Goal: Task Accomplishment & Management: Use online tool/utility

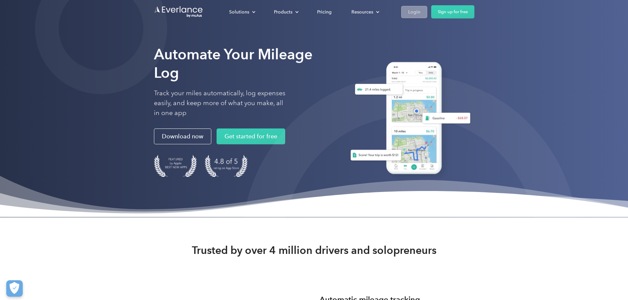
click at [421, 14] on div "Login" at bounding box center [414, 12] width 12 height 8
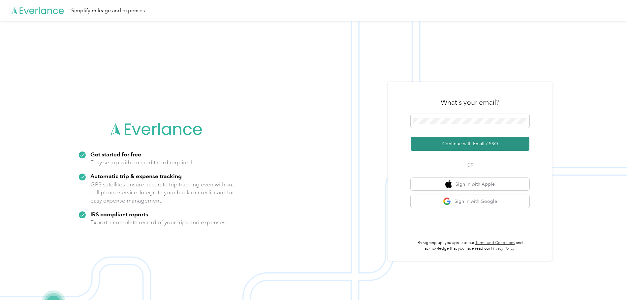
click at [461, 143] on button "Continue with Email / SSO" at bounding box center [470, 144] width 119 height 14
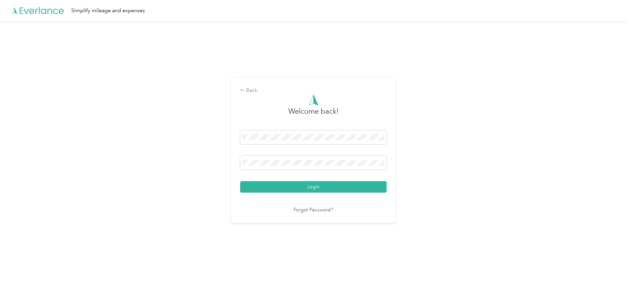
click at [305, 188] on button "Login" at bounding box center [313, 187] width 146 height 12
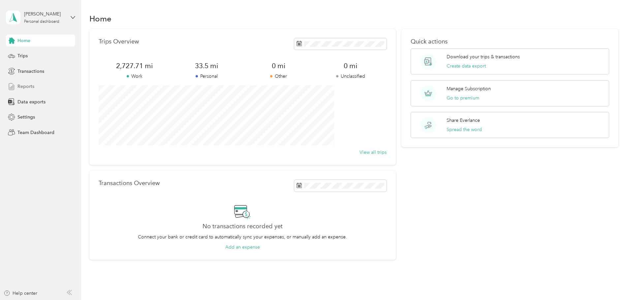
click at [31, 87] on span "Reports" at bounding box center [25, 86] width 17 height 7
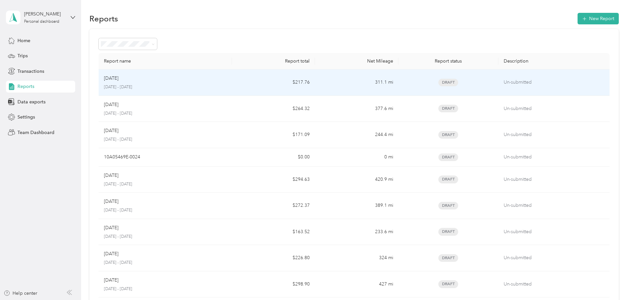
click at [118, 77] on p "[DATE]" at bounding box center [111, 78] width 15 height 7
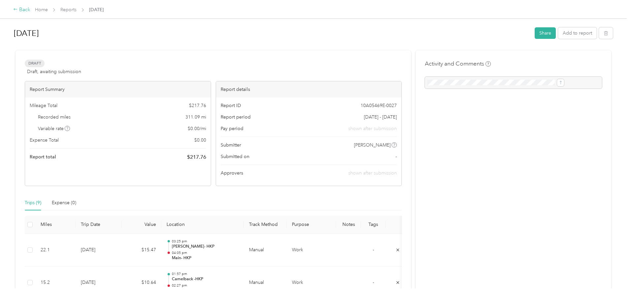
click at [18, 9] on icon at bounding box center [15, 9] width 5 height 5
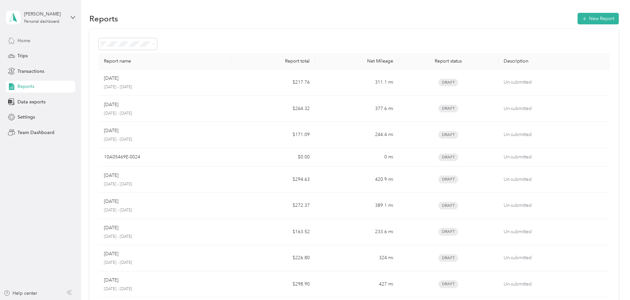
click at [16, 40] on div "Home" at bounding box center [40, 41] width 69 height 12
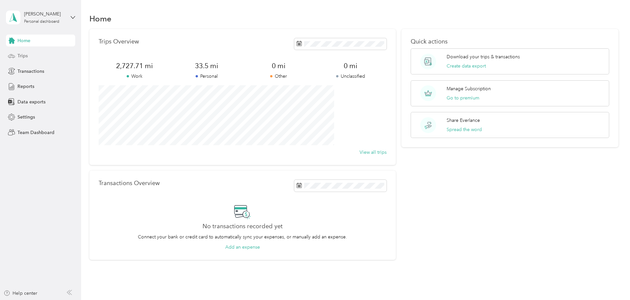
click at [21, 56] on span "Trips" at bounding box center [22, 55] width 10 height 7
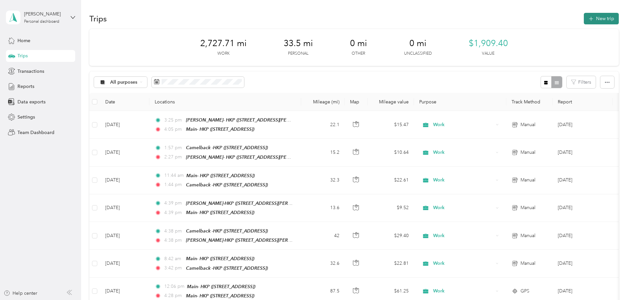
click at [584, 19] on button "New trip" at bounding box center [601, 19] width 35 height 12
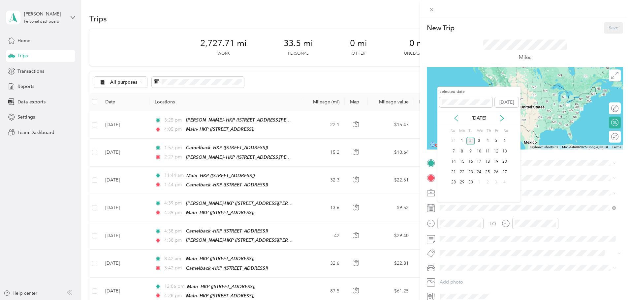
click at [456, 119] on icon at bounding box center [456, 118] width 7 height 7
click at [469, 182] on div "26" at bounding box center [470, 183] width 9 height 8
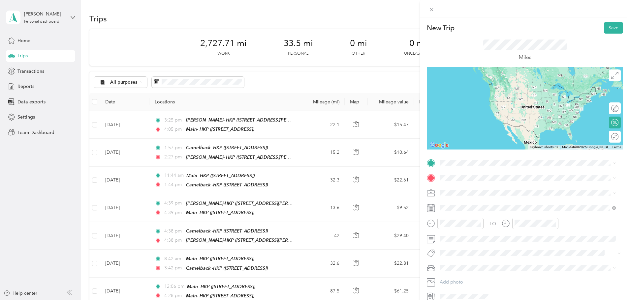
click at [482, 198] on div "Main- HKP [STREET_ADDRESS]" at bounding box center [528, 192] width 172 height 16
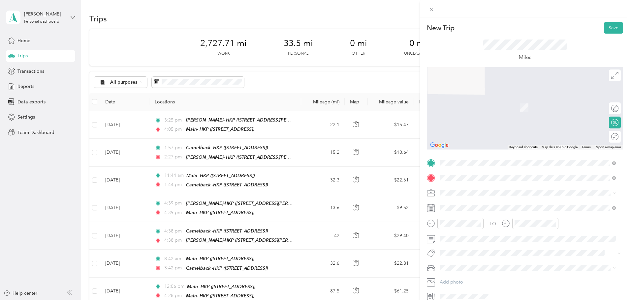
click at [457, 235] on div "Camelback -HKP [STREET_ADDRESS]" at bounding box center [473, 236] width 42 height 14
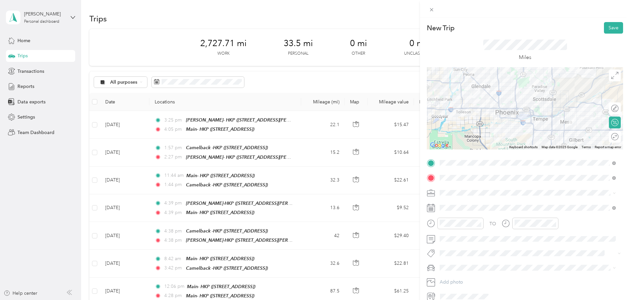
click at [530, 115] on div at bounding box center [525, 108] width 196 height 82
click at [530, 112] on div at bounding box center [525, 108] width 196 height 82
click at [521, 109] on div at bounding box center [525, 108] width 196 height 82
click at [497, 113] on div at bounding box center [525, 108] width 196 height 82
click at [502, 104] on div at bounding box center [525, 108] width 196 height 82
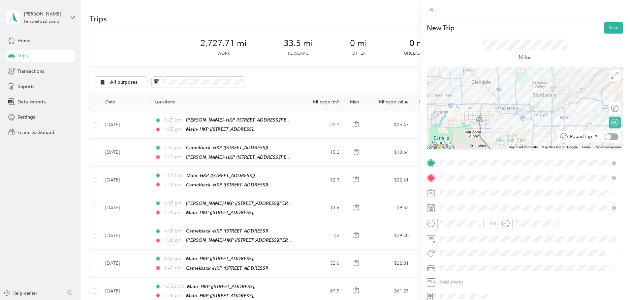
click at [609, 137] on div at bounding box center [612, 137] width 14 height 7
